Goal: Check status: Check status

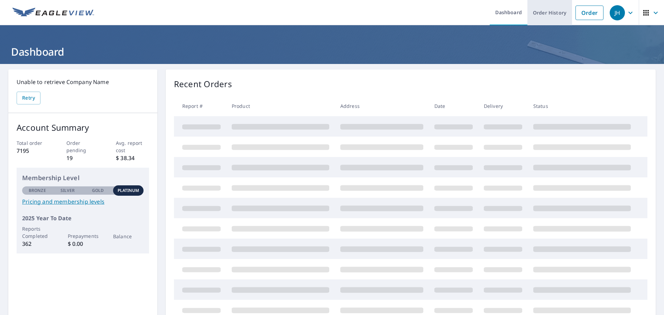
click at [554, 11] on link "Order History" at bounding box center [550, 12] width 45 height 25
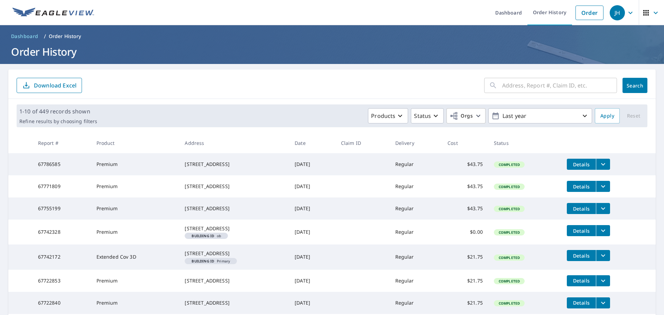
click at [408, 88] on form "​ Search Download Excel" at bounding box center [332, 85] width 631 height 15
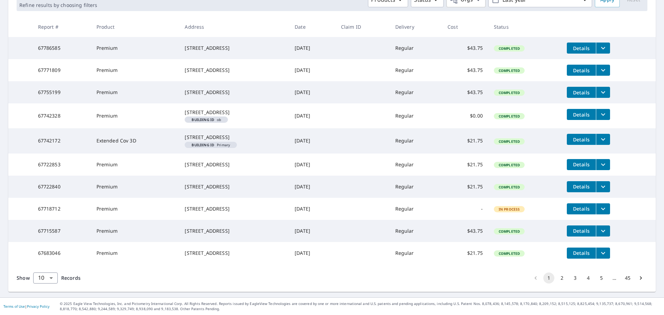
scroll to position [152, 0]
click at [559, 279] on button "2" at bounding box center [562, 278] width 11 height 11
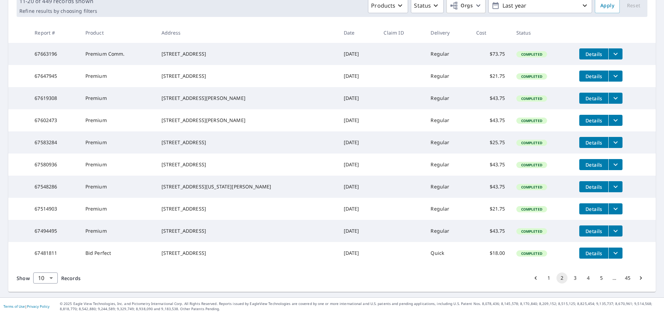
scroll to position [138, 0]
click at [543, 279] on button "1" at bounding box center [548, 278] width 11 height 11
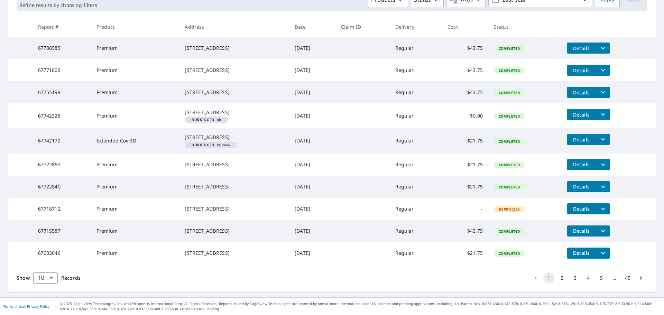
scroll to position [118, 0]
